Goal: Navigation & Orientation: Find specific page/section

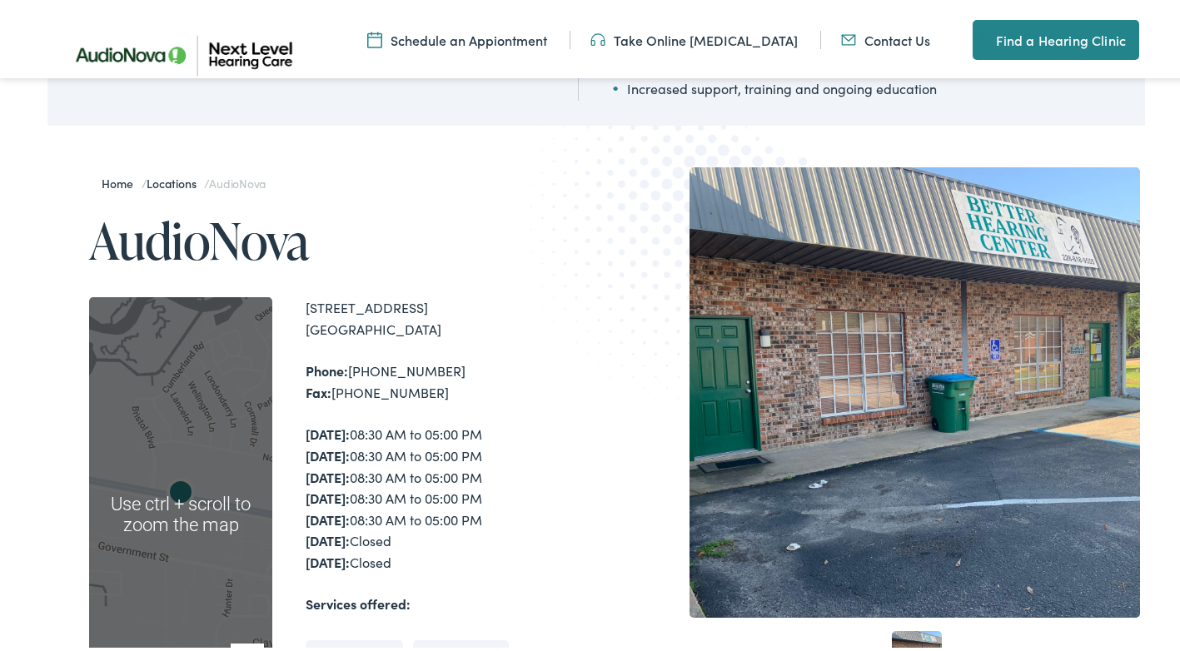
scroll to position [250, 0]
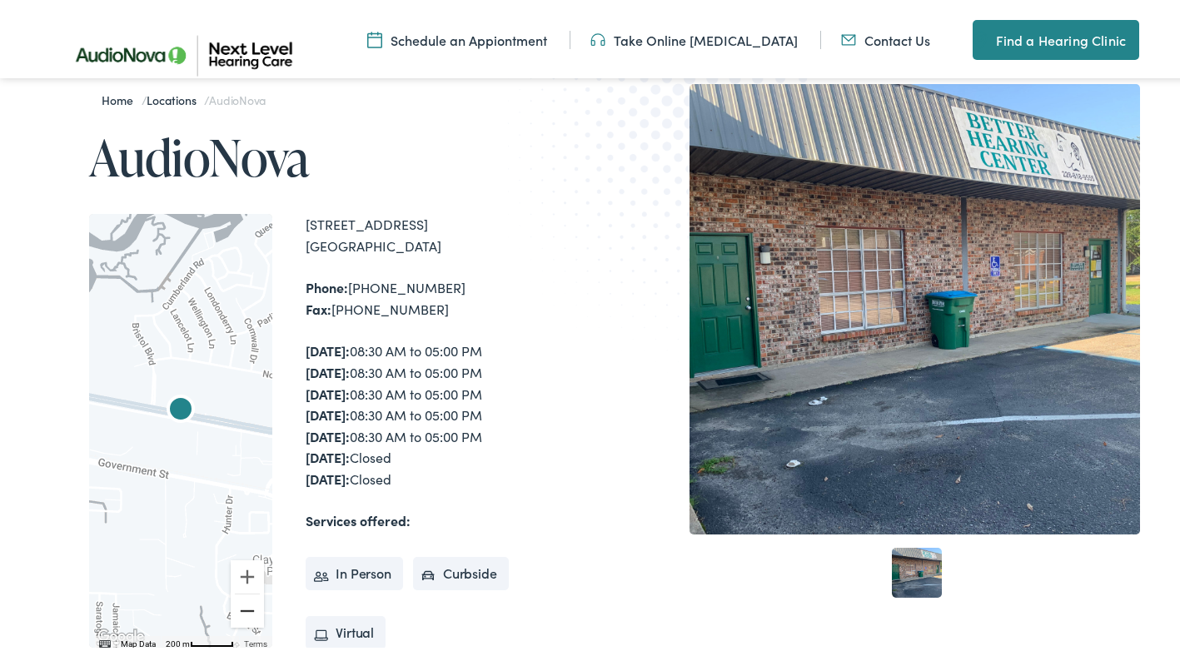
click at [253, 605] on button "Zoom out" at bounding box center [247, 607] width 33 height 33
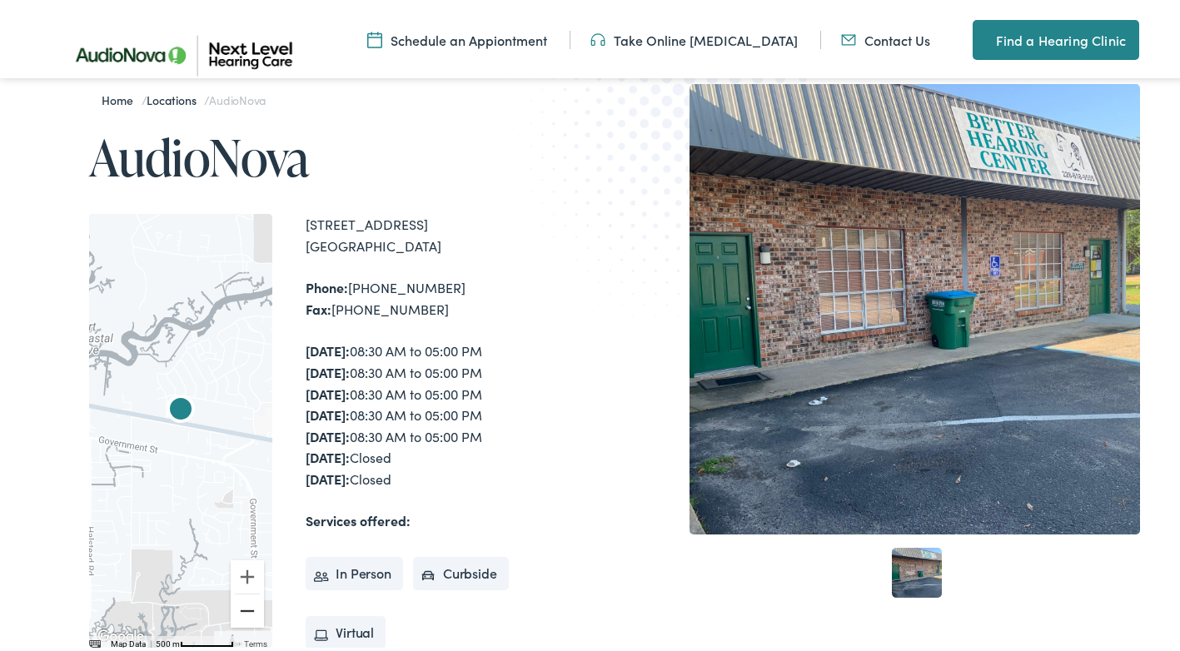
click at [246, 607] on button "Zoom out" at bounding box center [247, 607] width 33 height 33
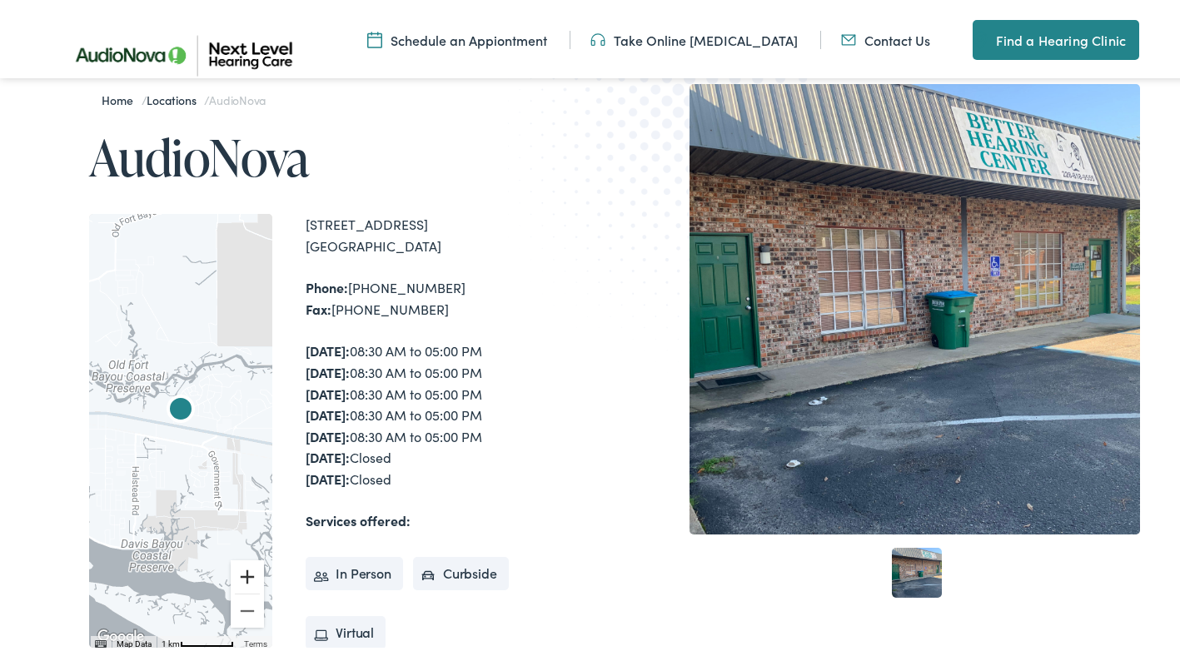
click at [251, 570] on button "Zoom in" at bounding box center [247, 573] width 33 height 33
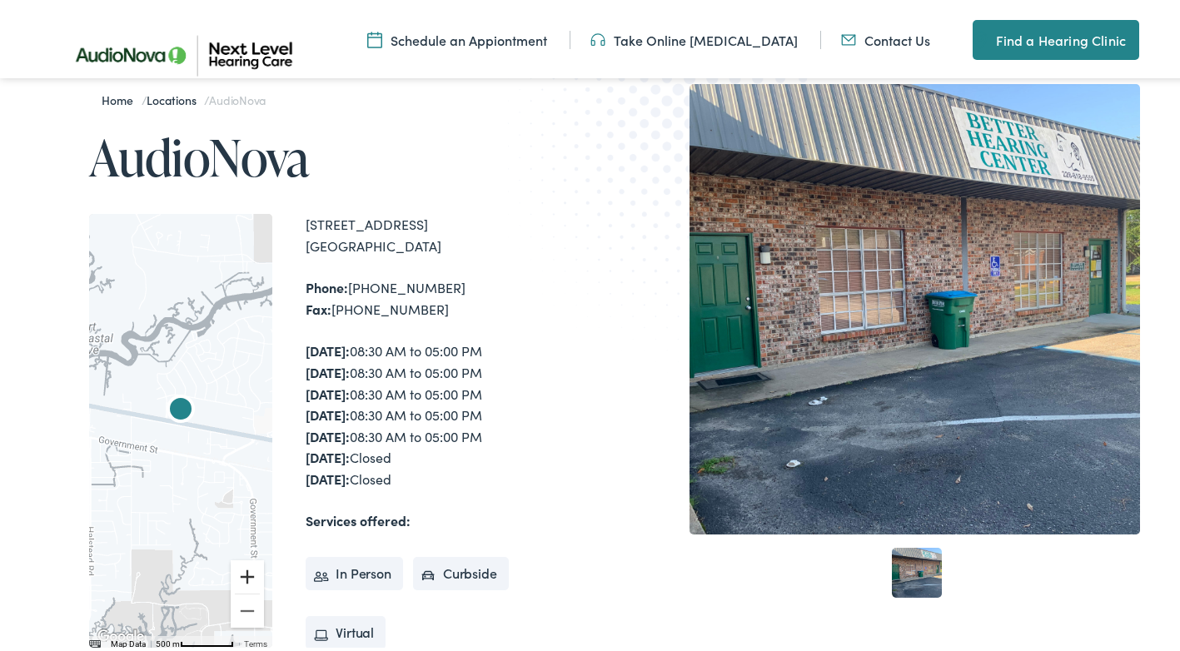
click at [251, 570] on button "Zoom in" at bounding box center [247, 573] width 33 height 33
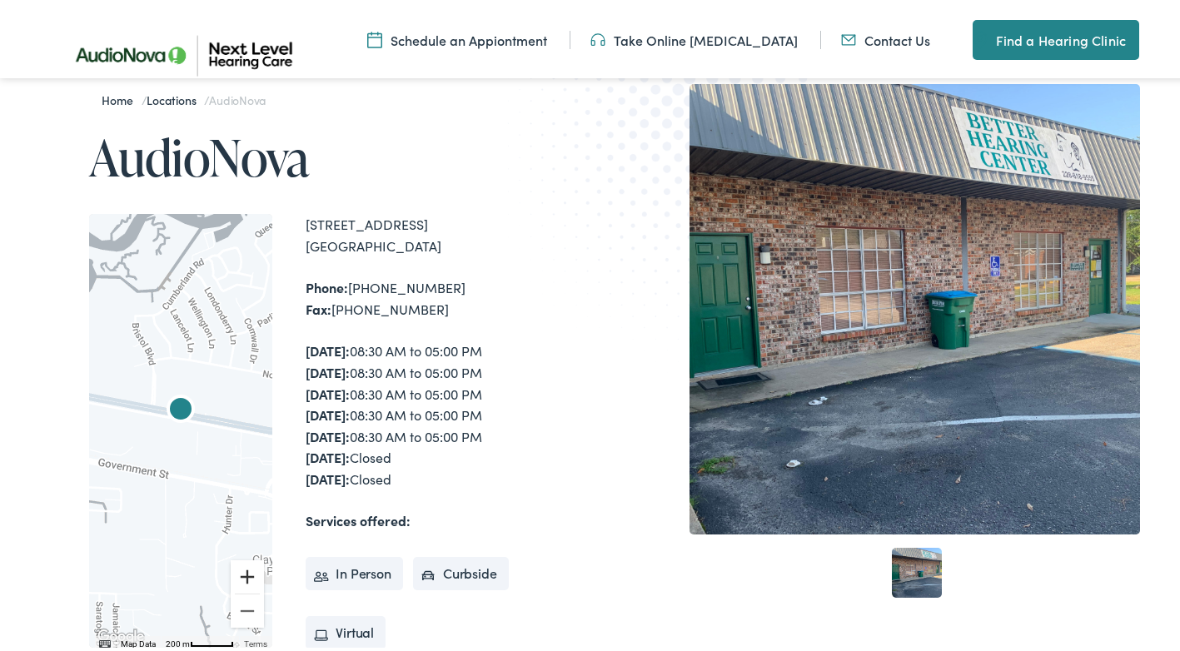
click at [251, 570] on button "Zoom in" at bounding box center [247, 573] width 33 height 33
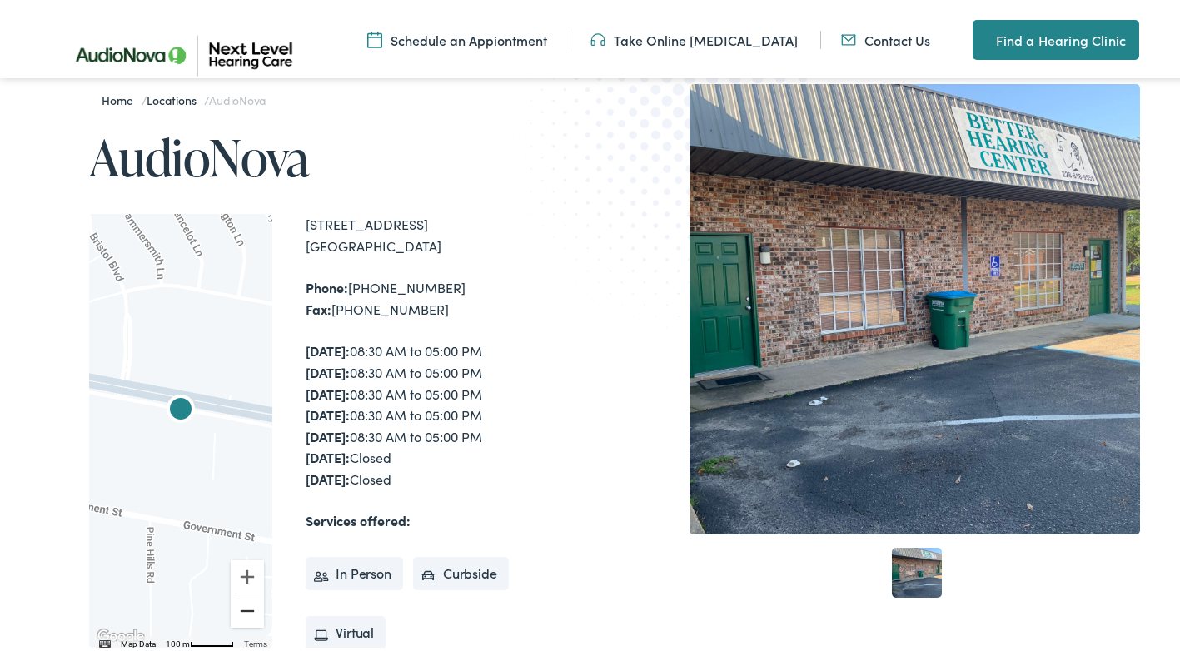
click at [244, 605] on button "Zoom out" at bounding box center [247, 607] width 33 height 33
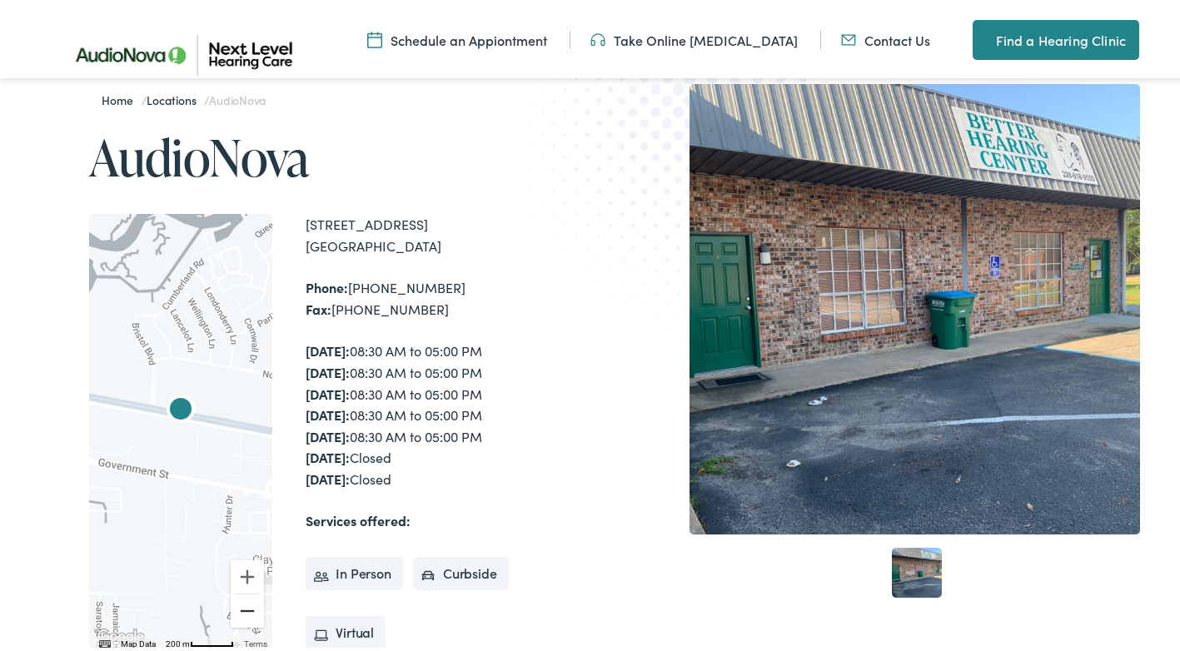
click at [244, 605] on button "Zoom out" at bounding box center [247, 607] width 33 height 33
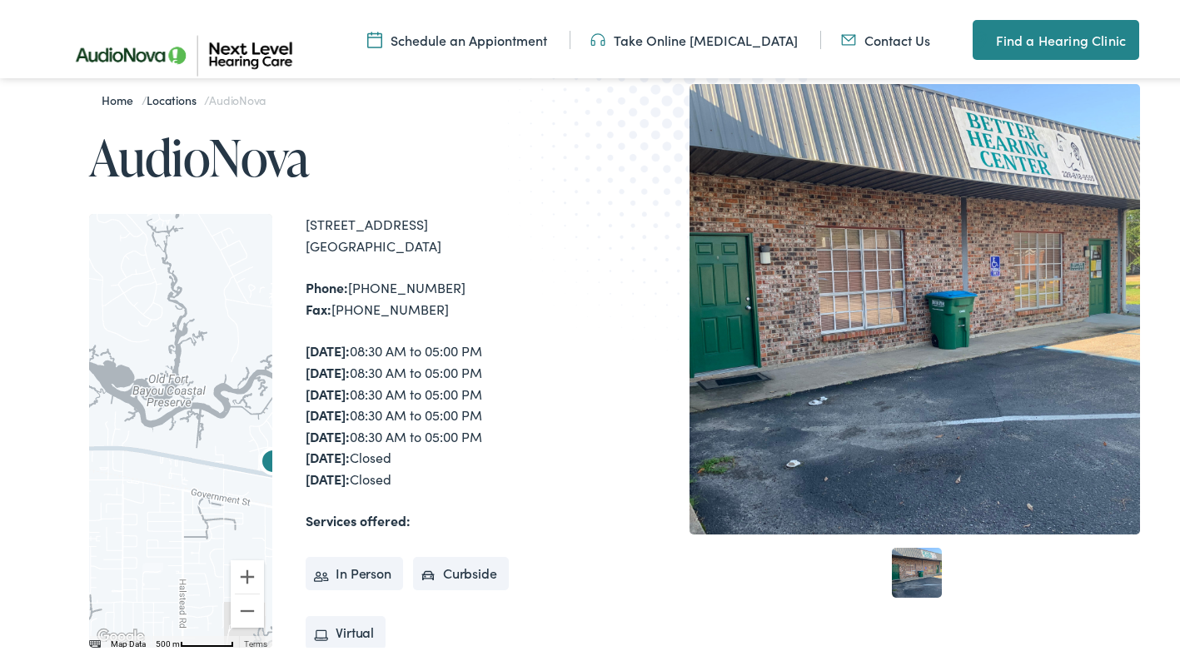
drag, startPoint x: 176, startPoint y: 473, endPoint x: 280, endPoint y: 525, distance: 116.2
click at [279, 526] on div "← Move left → Move right ↑ Move up ↓ Move down + Zoom in - Zoom out Home Jump l…" at bounding box center [342, 428] width 507 height 435
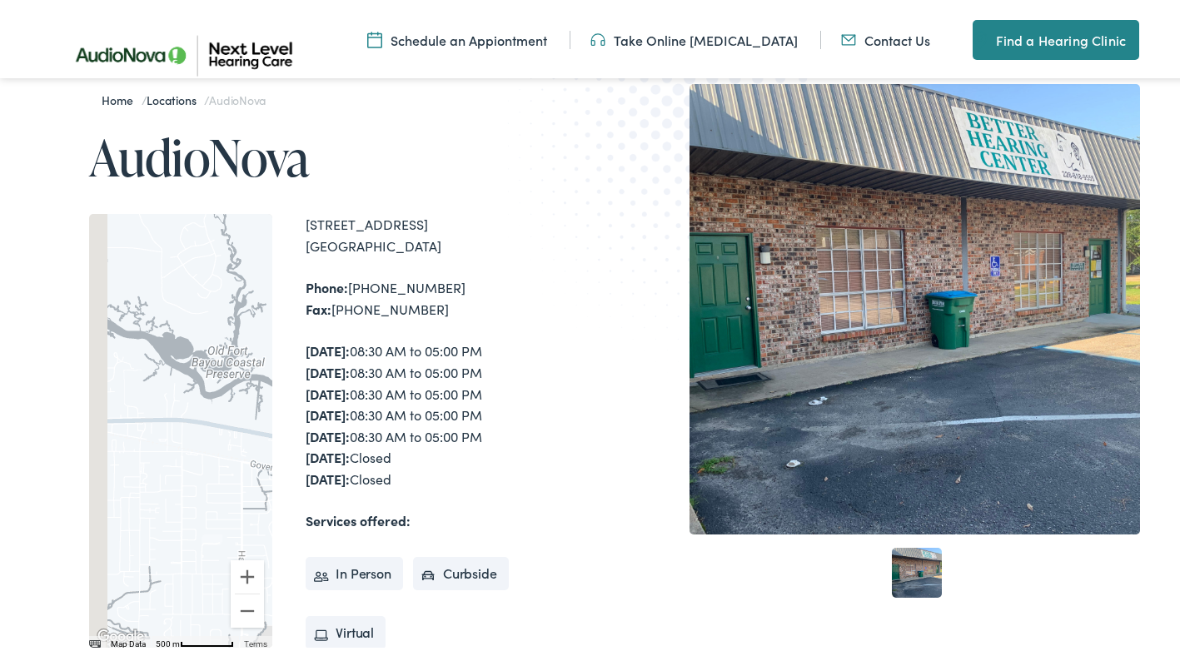
drag, startPoint x: 218, startPoint y: 503, endPoint x: 261, endPoint y: 499, distance: 42.7
click at [291, 500] on div "← Move left → Move right ↑ Move up ↓ Move down + Zoom in - Zoom out Home Jump l…" at bounding box center [342, 428] width 507 height 435
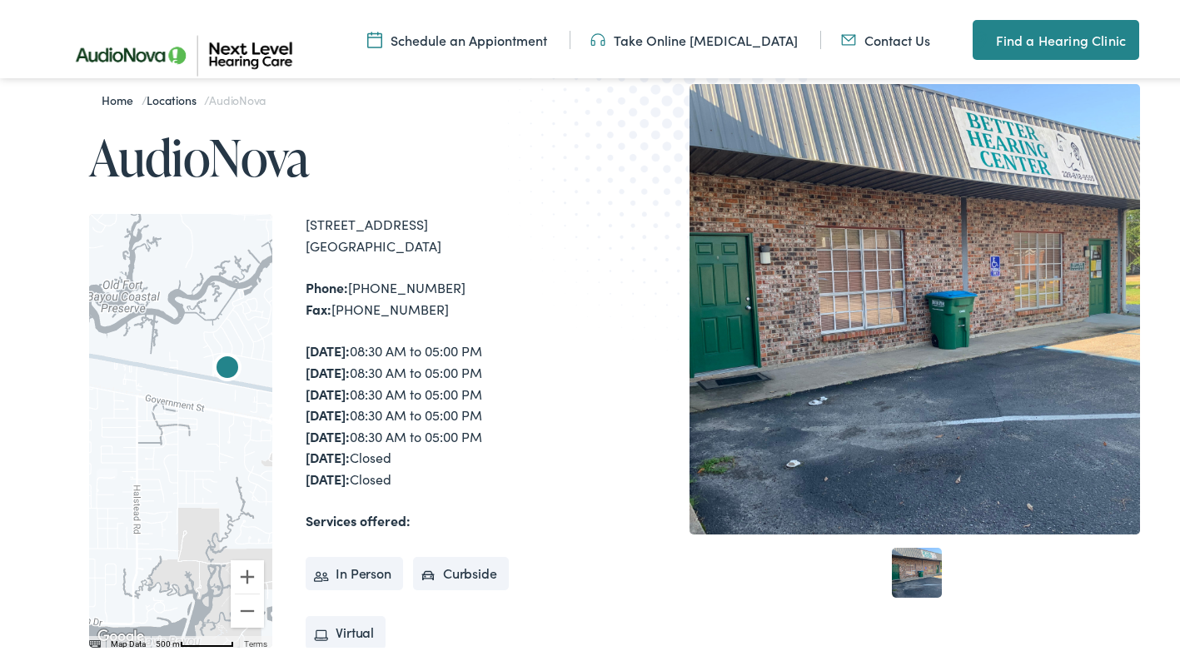
drag, startPoint x: 130, startPoint y: 461, endPoint x: -3, endPoint y: 391, distance: 150.9
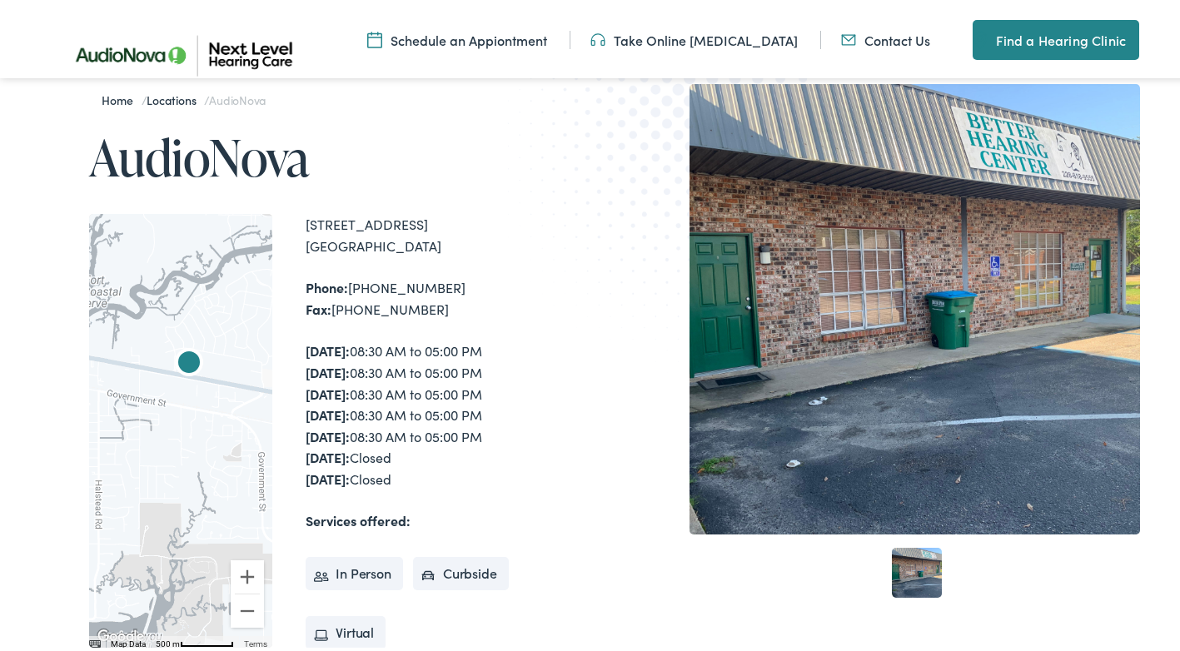
drag, startPoint x: 167, startPoint y: 419, endPoint x: 75, endPoint y: 400, distance: 93.6
click at [75, 400] on div "Home / Locations / AudioNova AudioNova ← Move left → Move right ↑ Move up ↓ Mov…" at bounding box center [321, 443] width 549 height 724
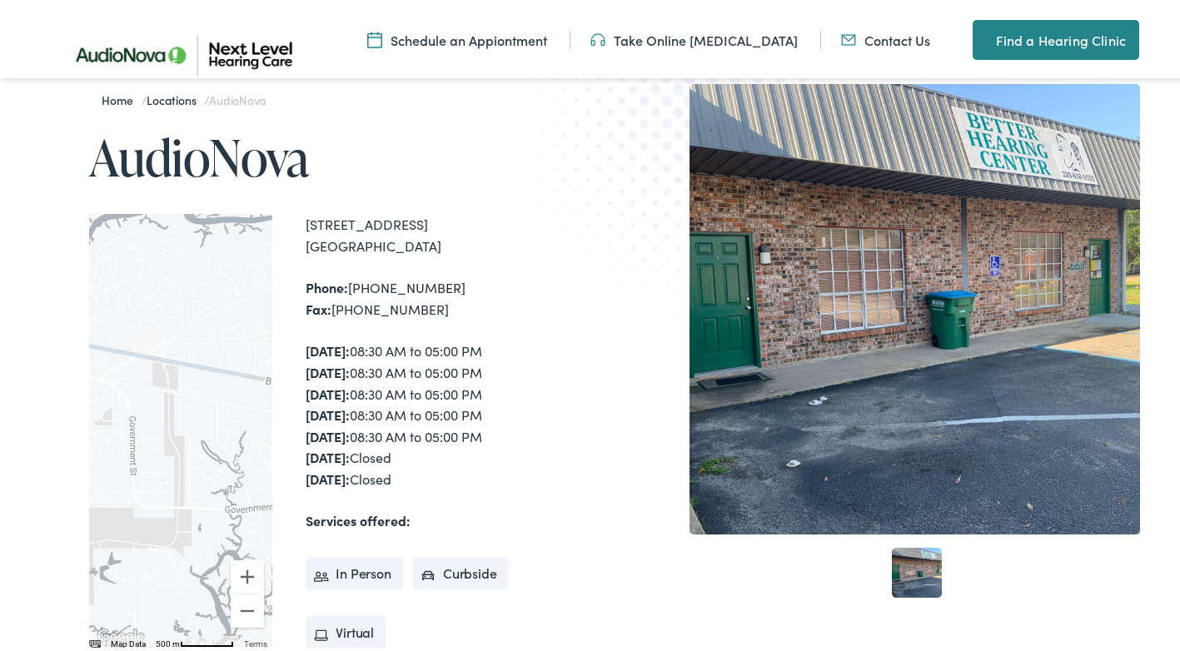
drag, startPoint x: 190, startPoint y: 473, endPoint x: 62, endPoint y: 434, distance: 133.3
click at [62, 434] on div "Home / Locations / AudioNova AudioNova ← Move left → Move right ↑ Move up ↓ Mov…" at bounding box center [321, 443] width 549 height 724
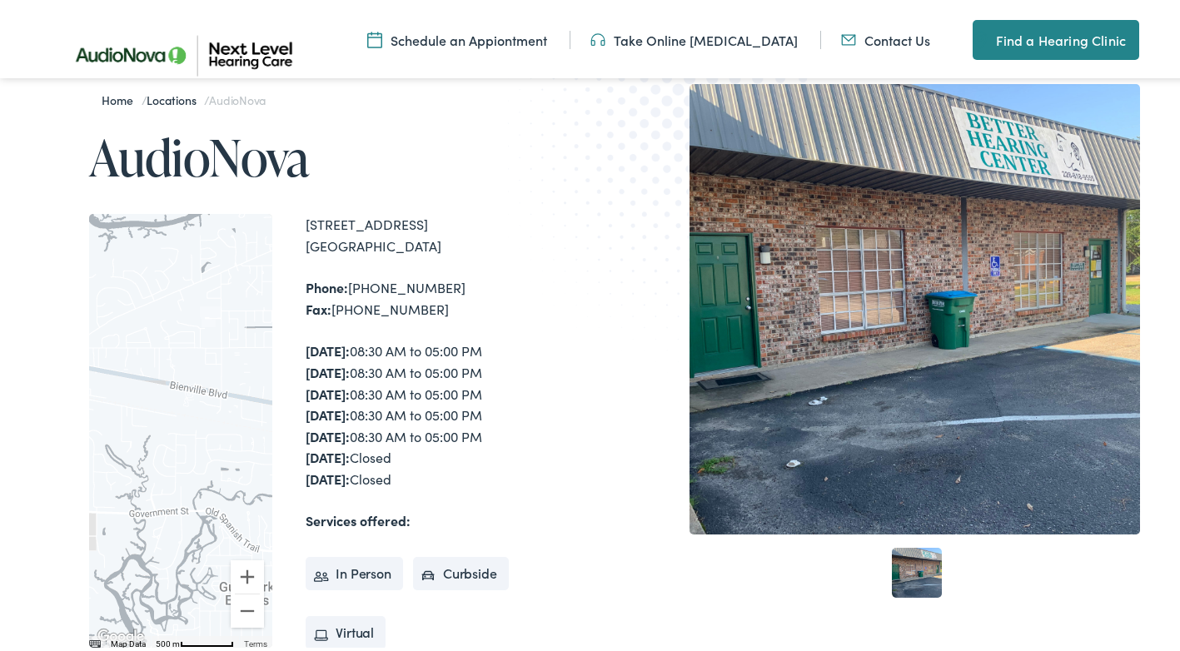
drag, startPoint x: 167, startPoint y: 442, endPoint x: 66, endPoint y: 446, distance: 100.8
click at [66, 446] on div "Home / Locations / AudioNova AudioNova ← Move left → Move right ↑ Move up ↓ Mov…" at bounding box center [321, 443] width 549 height 724
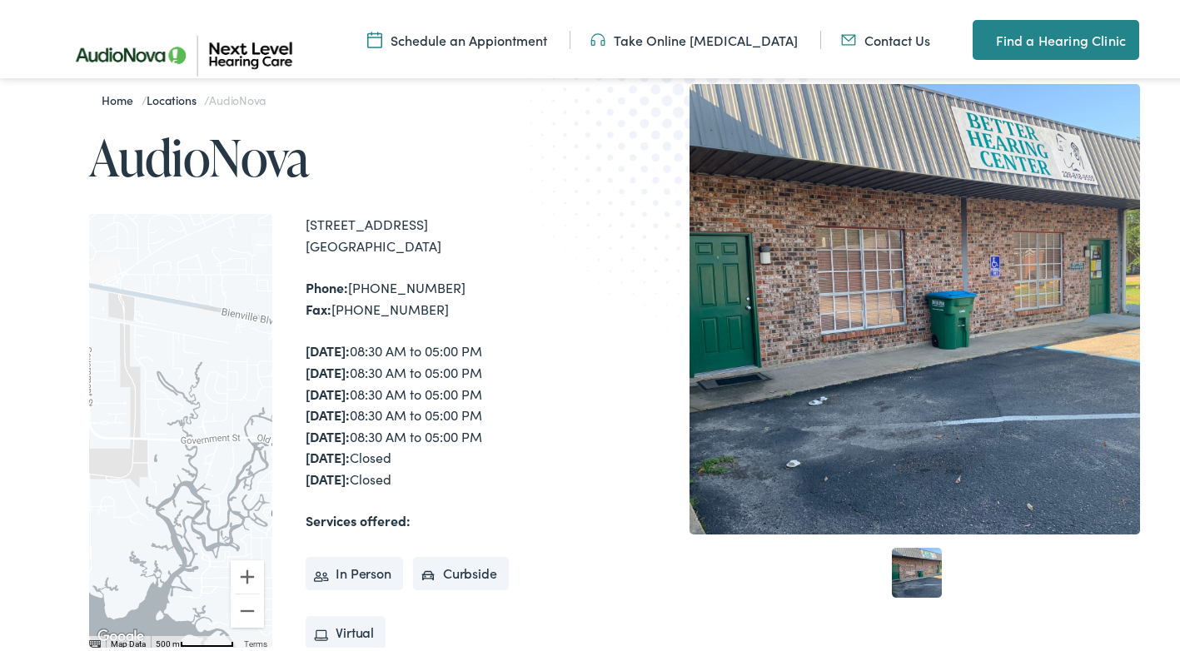
drag, startPoint x: 134, startPoint y: 441, endPoint x: 218, endPoint y: 365, distance: 113.8
click at [218, 365] on div at bounding box center [180, 428] width 183 height 435
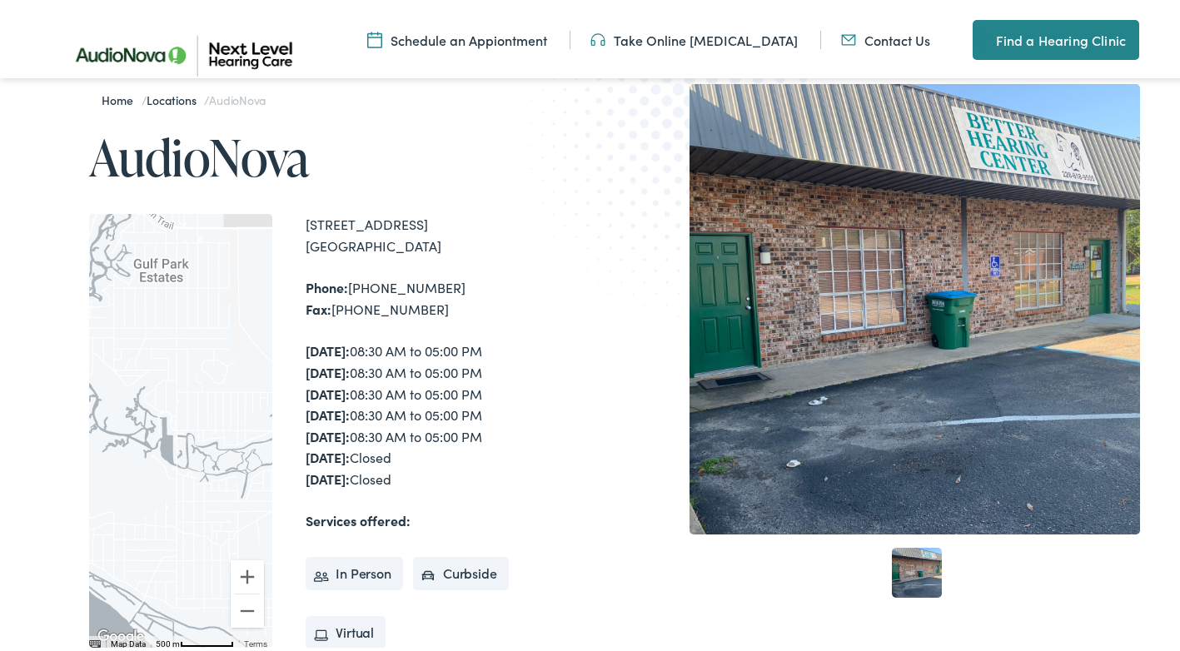
drag, startPoint x: 178, startPoint y: 469, endPoint x: 32, endPoint y: 341, distance: 194.2
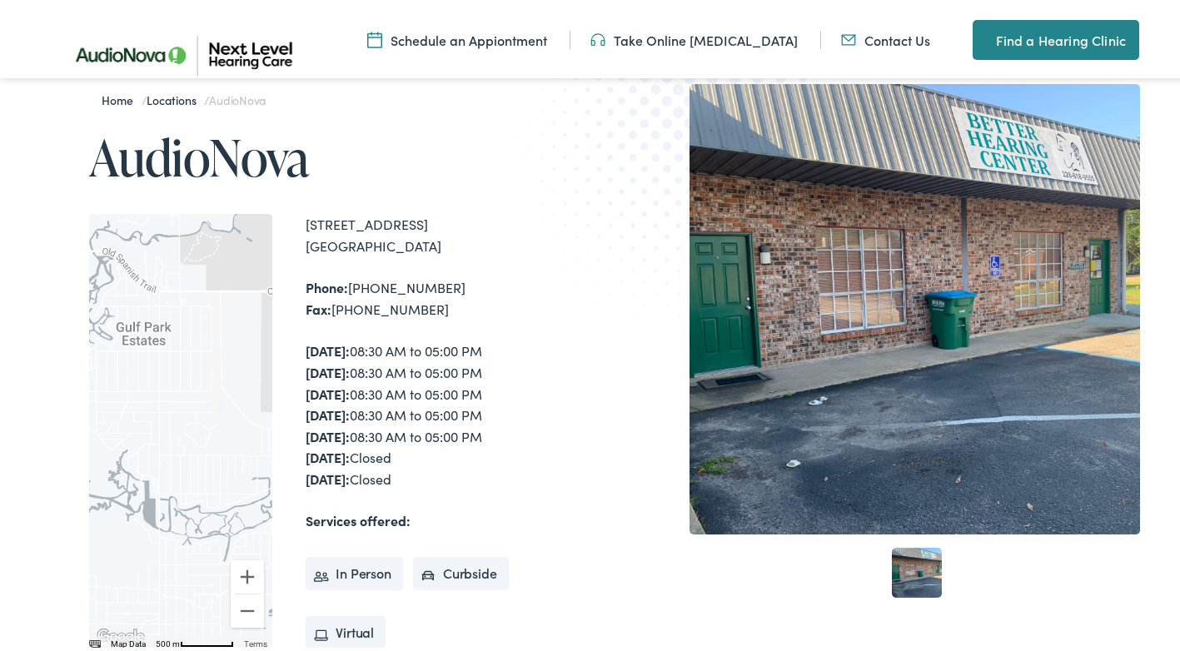
drag, startPoint x: 181, startPoint y: 415, endPoint x: 186, endPoint y: 492, distance: 77.6
click at [186, 492] on div at bounding box center [180, 428] width 183 height 435
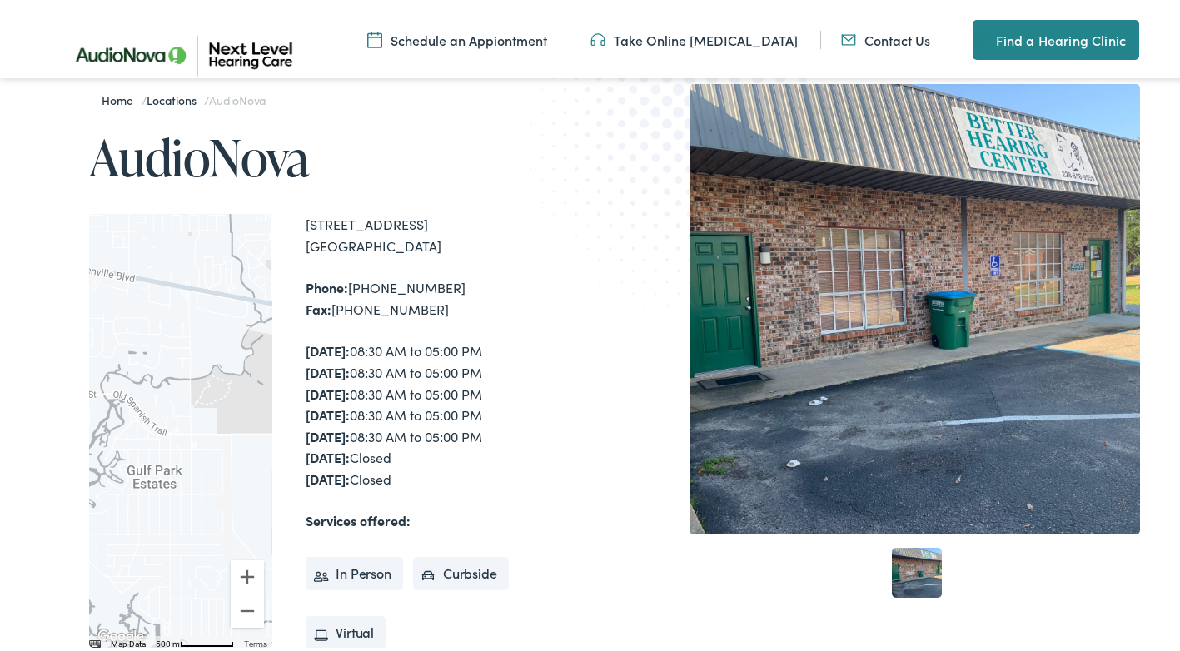
drag, startPoint x: 185, startPoint y: 346, endPoint x: 195, endPoint y: 495, distance: 149.4
click at [195, 495] on div at bounding box center [180, 428] width 183 height 435
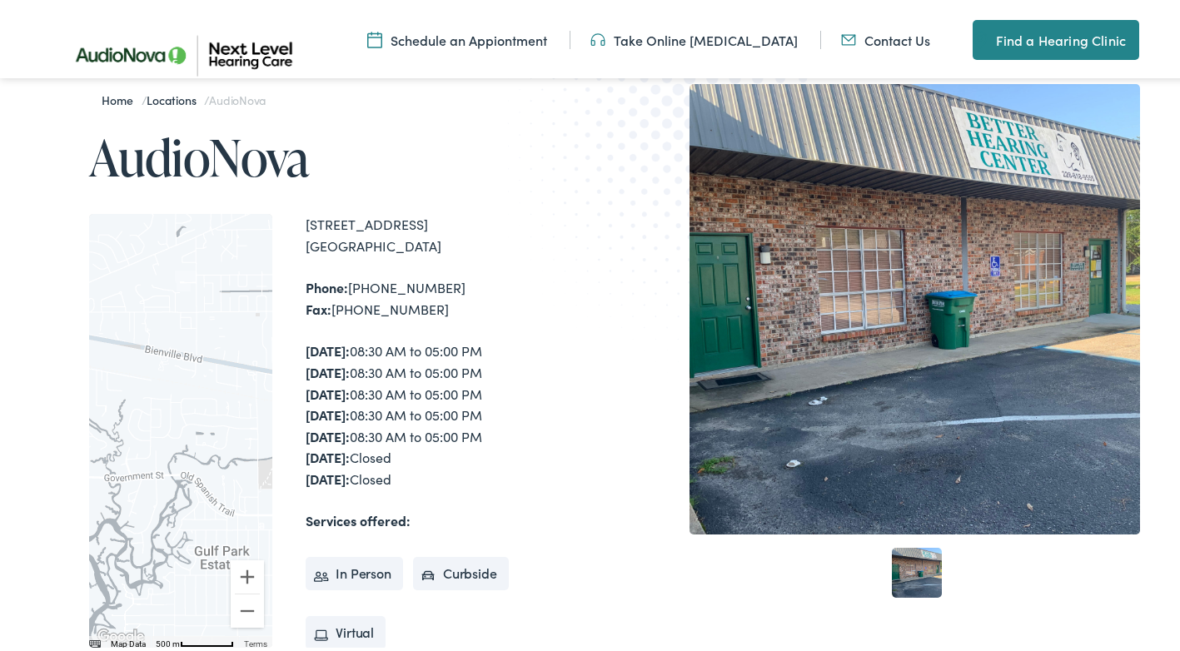
drag, startPoint x: 136, startPoint y: 280, endPoint x: 202, endPoint y: 372, distance: 113.5
click at [202, 372] on div at bounding box center [180, 428] width 183 height 435
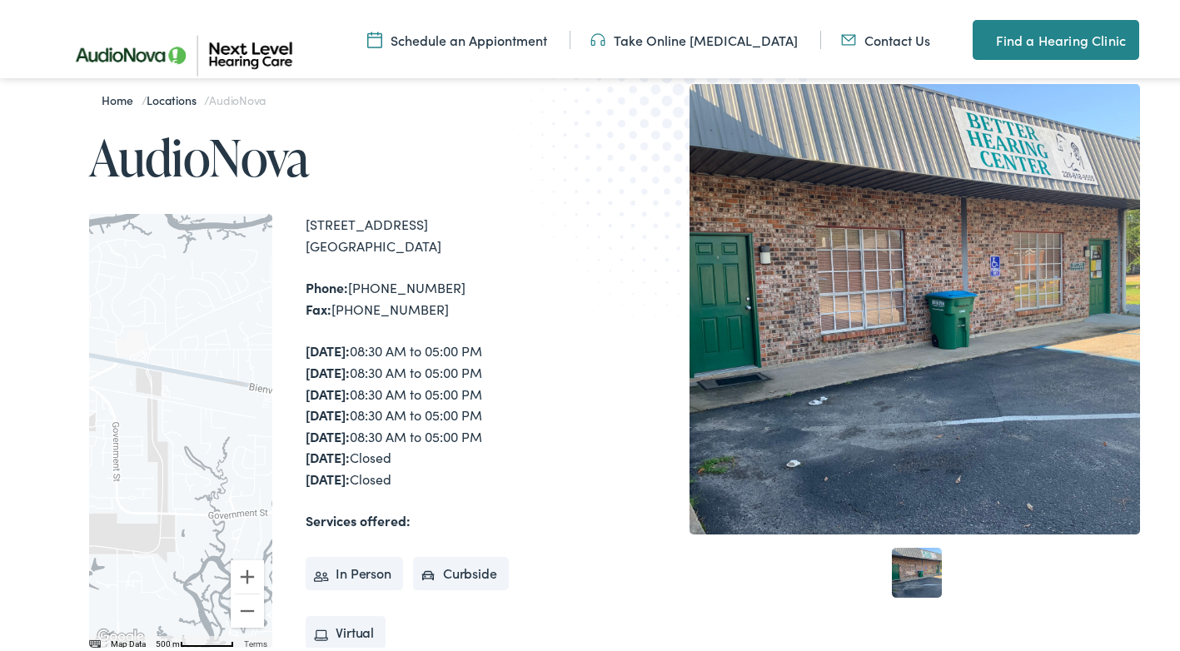
drag, startPoint x: 164, startPoint y: 386, endPoint x: 254, endPoint y: 415, distance: 94.3
click at [254, 415] on div at bounding box center [180, 428] width 183 height 435
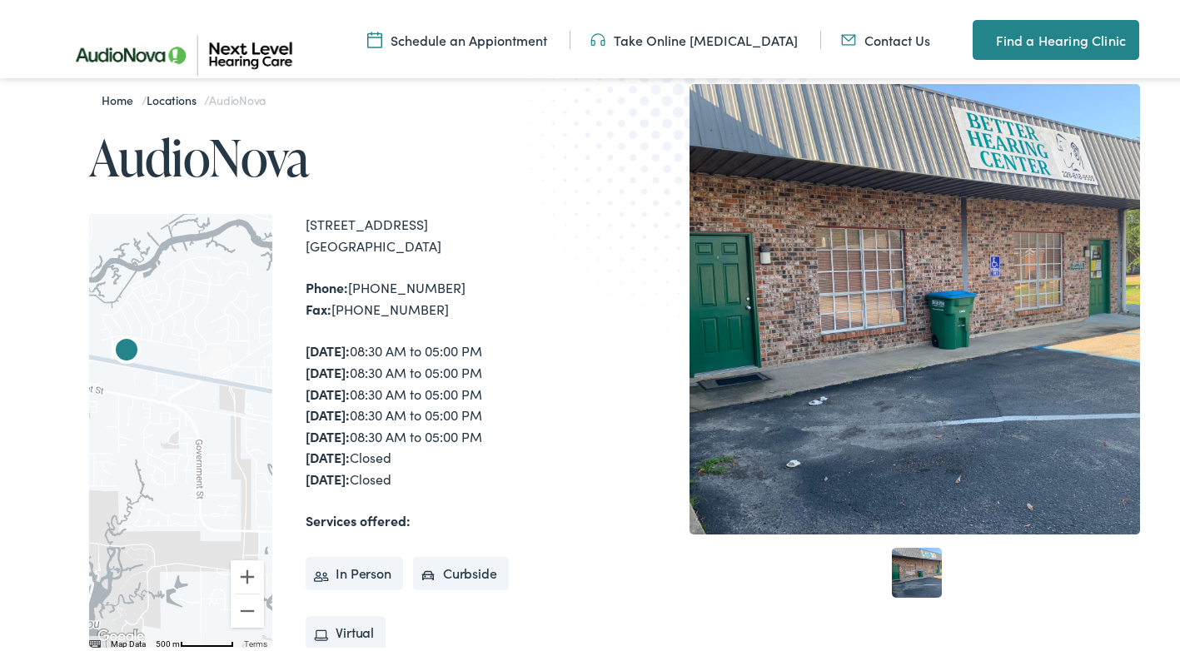
drag, startPoint x: 197, startPoint y: 416, endPoint x: 286, endPoint y: 433, distance: 90.0
click at [286, 433] on div "← Move left → Move right ↑ Move up ↓ Move down + Zoom in - Zoom out Home Jump l…" at bounding box center [342, 428] width 507 height 435
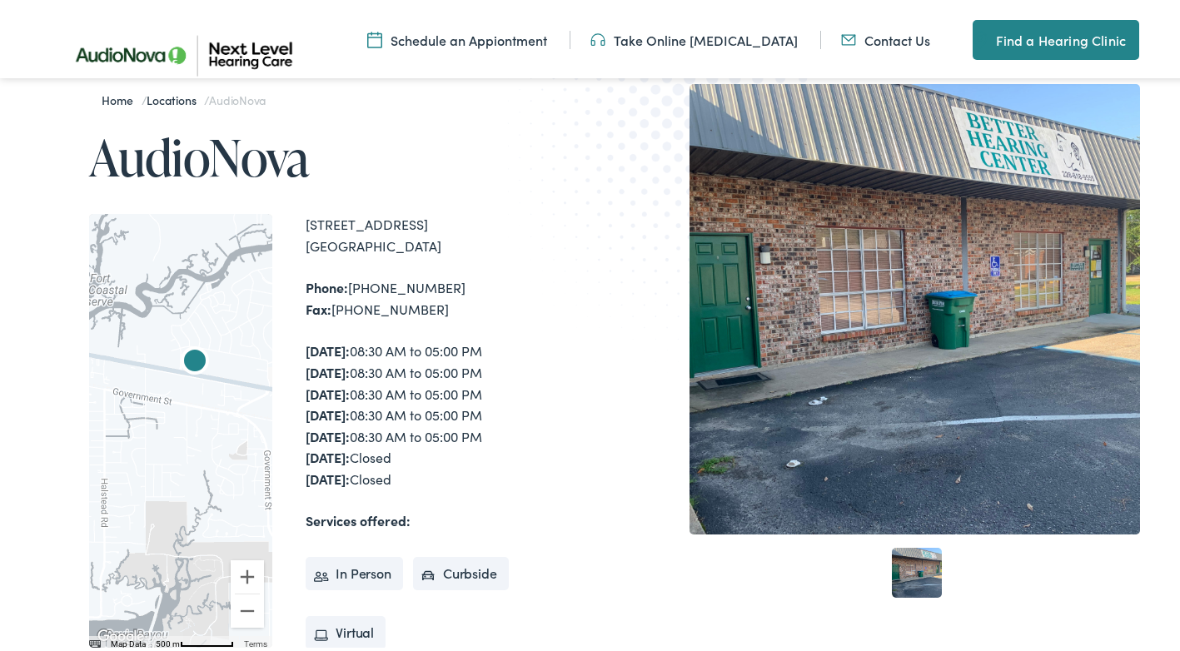
drag, startPoint x: 151, startPoint y: 419, endPoint x: 233, endPoint y: 431, distance: 83.3
click at [233, 431] on div at bounding box center [180, 428] width 183 height 435
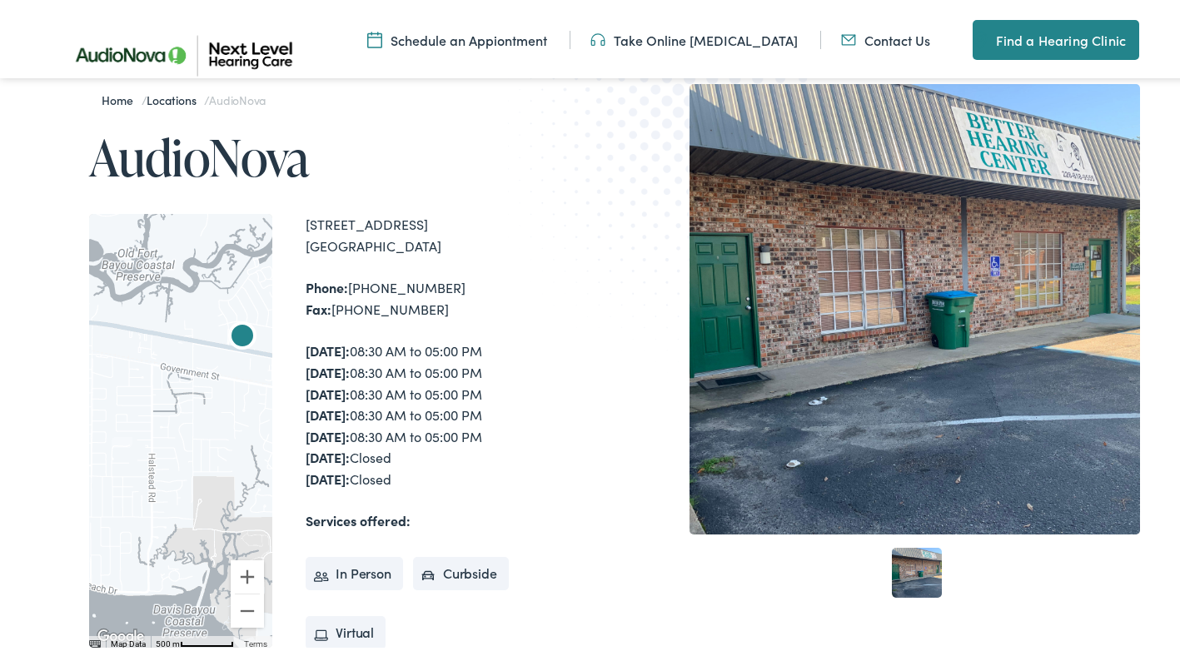
drag, startPoint x: 193, startPoint y: 423, endPoint x: 256, endPoint y: 397, distance: 67.6
click at [256, 397] on div at bounding box center [180, 428] width 183 height 435
drag, startPoint x: 61, startPoint y: 413, endPoint x: 158, endPoint y: 402, distance: 98.0
click at [158, 402] on div "Home / Locations / AudioNova AudioNova ← Move left → Move right ↑ Move up ↓ Mov…" at bounding box center [321, 443] width 549 height 724
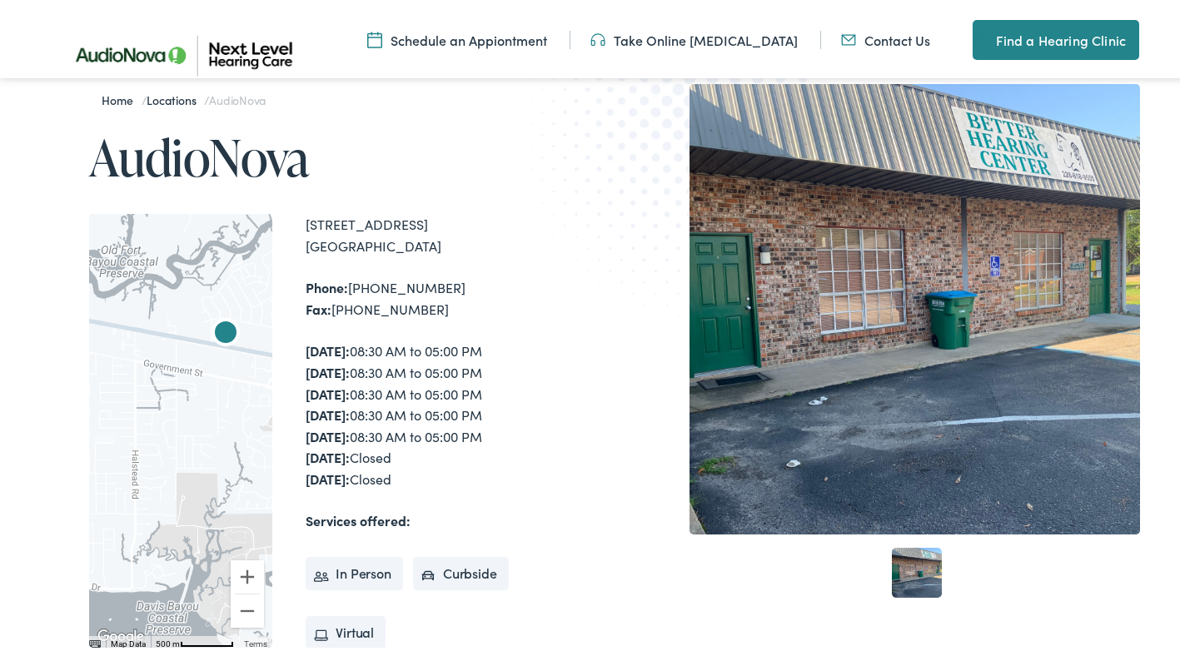
click at [173, 389] on div at bounding box center [180, 428] width 183 height 435
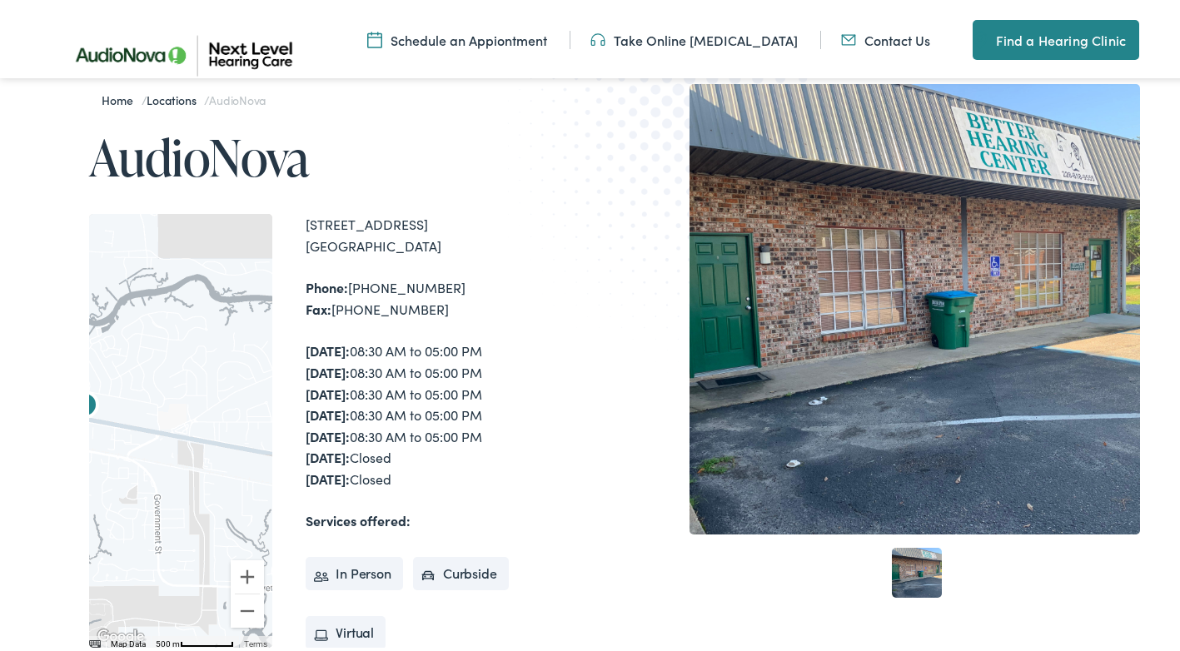
drag, startPoint x: 215, startPoint y: 373, endPoint x: 59, endPoint y: 441, distance: 169.7
click at [59, 441] on div "Home / Locations / AudioNova AudioNova ← Move left → Move right ↑ Move up ↓ Mov…" at bounding box center [321, 443] width 549 height 724
